Goal: Information Seeking & Learning: Learn about a topic

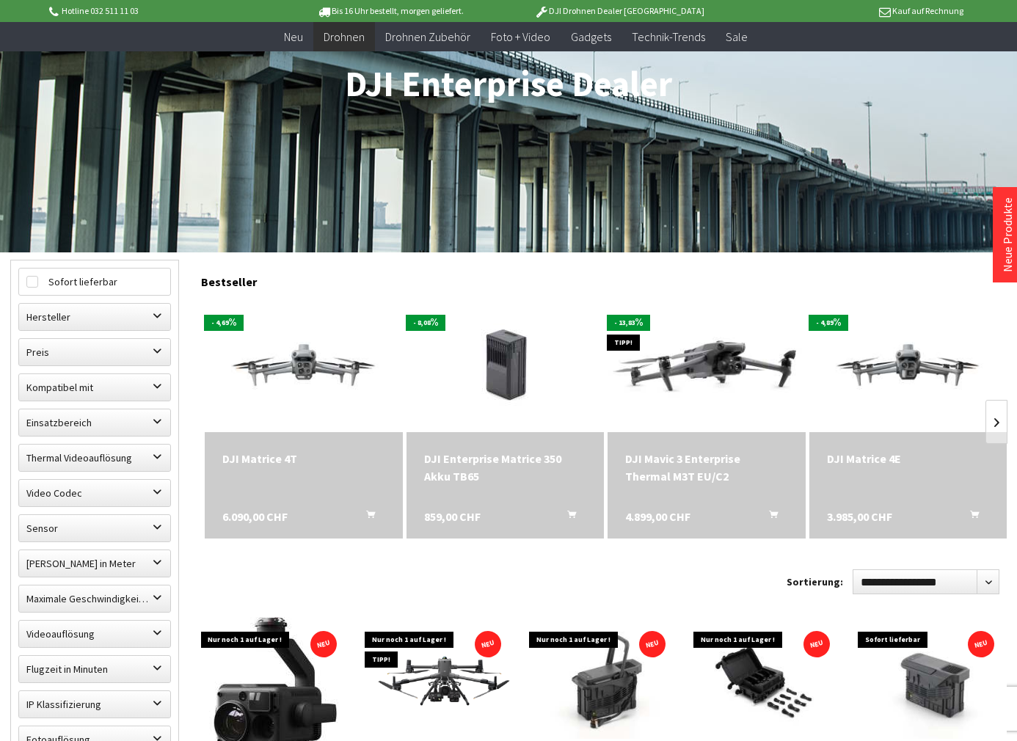
scroll to position [367, 0]
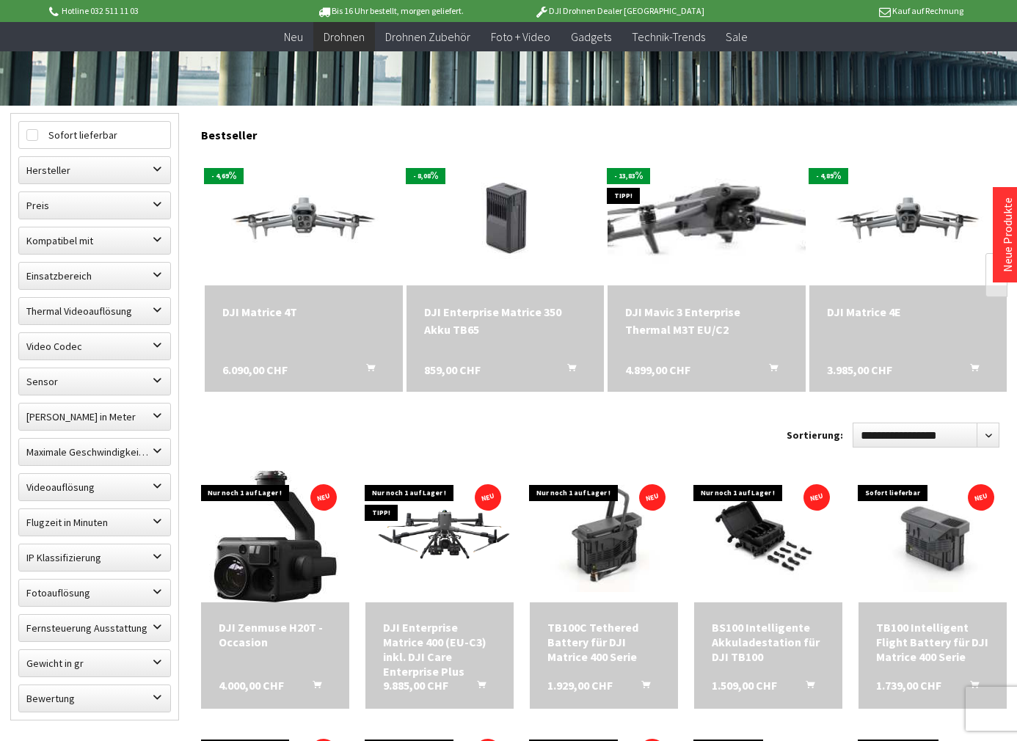
click at [688, 269] on img at bounding box center [707, 220] width 277 height 174
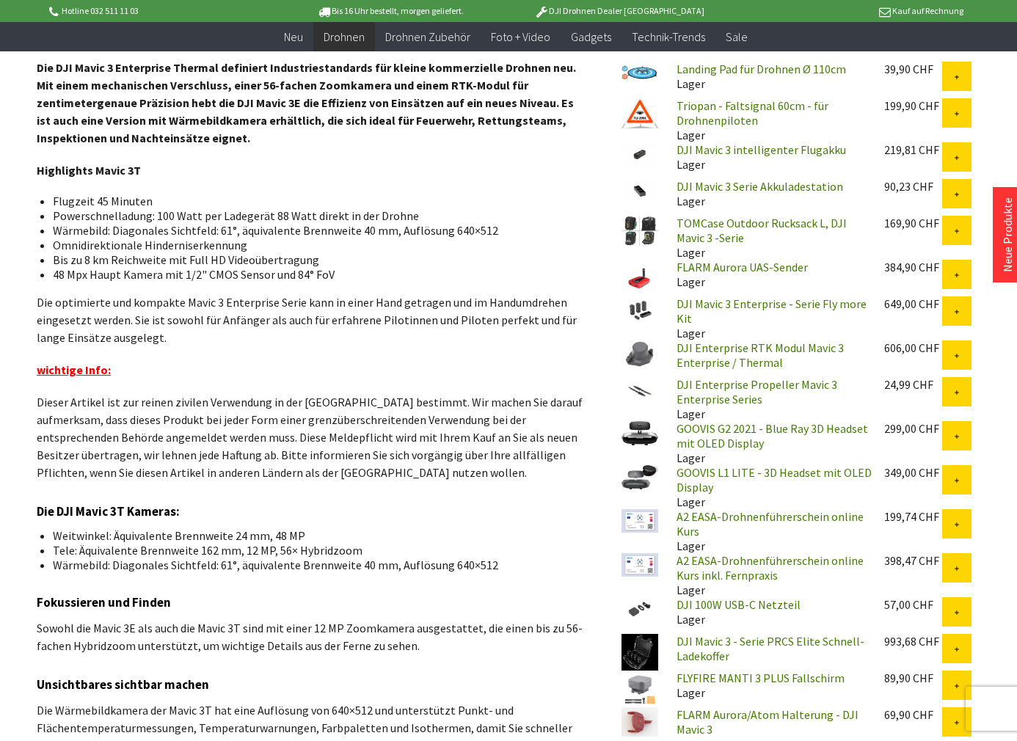
scroll to position [661, 0]
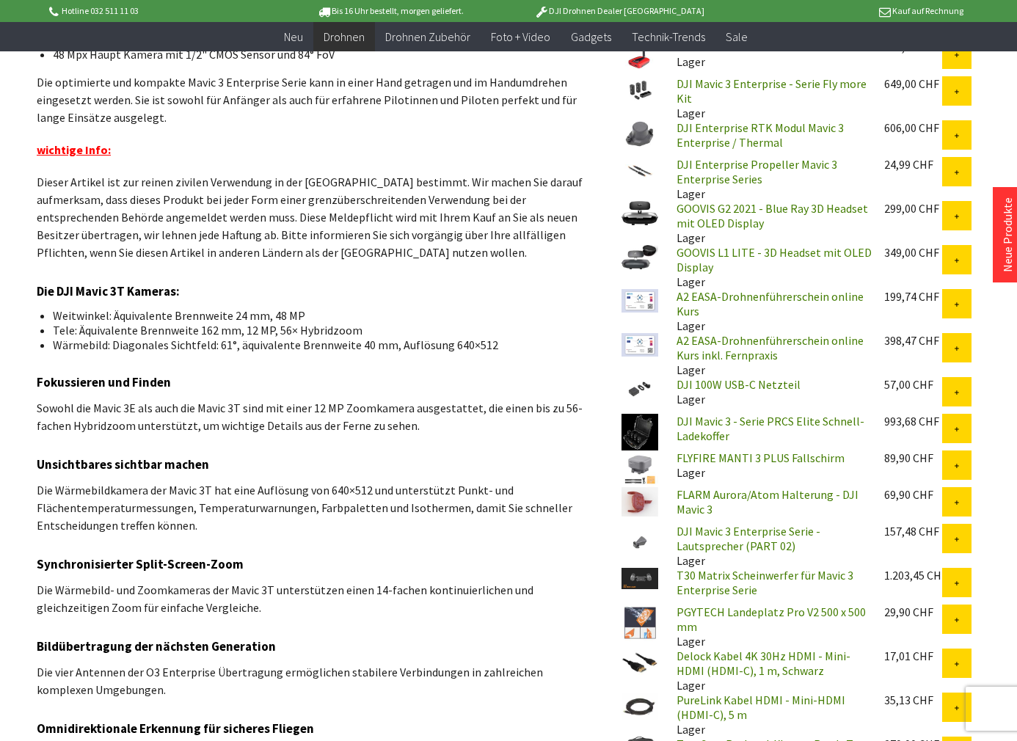
click at [400, 670] on p "Die vier Antennen der O3 Enterprise Übertragung ermöglichen stabilere Verbindun…" at bounding box center [311, 680] width 548 height 35
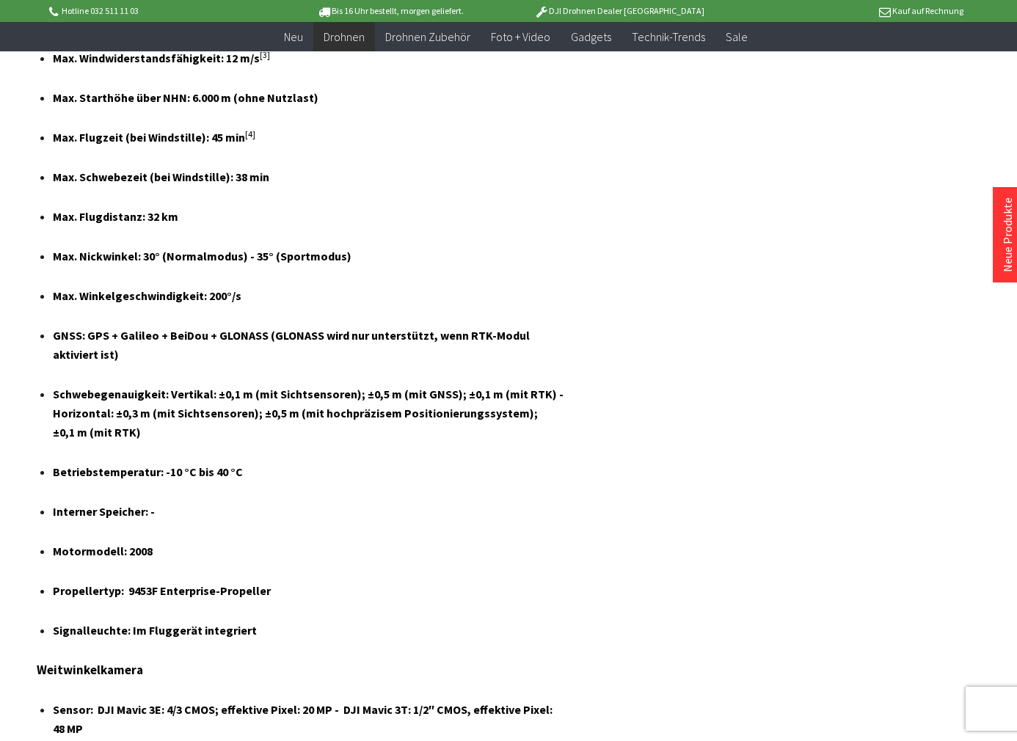
scroll to position [3229, 0]
